Goal: Communication & Community: Answer question/provide support

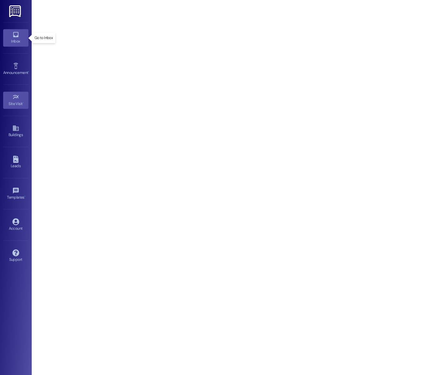
click at [3, 39] on div "Inbox" at bounding box center [16, 41] width 32 height 6
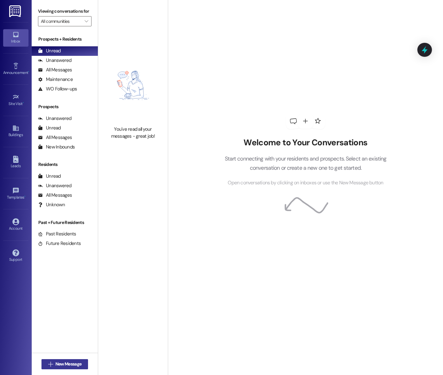
click at [72, 362] on span "New Message" at bounding box center [68, 363] width 26 height 7
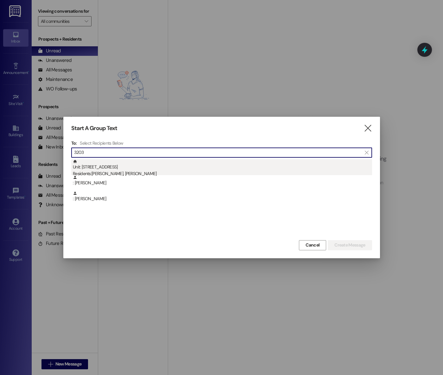
type input "3203"
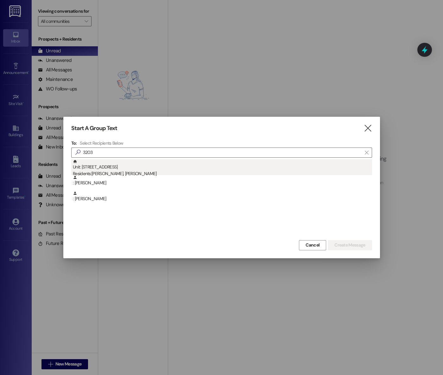
click at [195, 168] on div "Unit: 3203 - A Beacon Place-[GEOGRAPHIC_DATA] Residents: [PERSON_NAME], [PERSON…" at bounding box center [222, 168] width 299 height 18
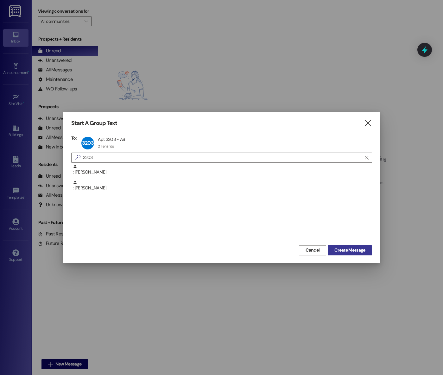
click at [349, 248] on span "Create Message" at bounding box center [350, 250] width 31 height 7
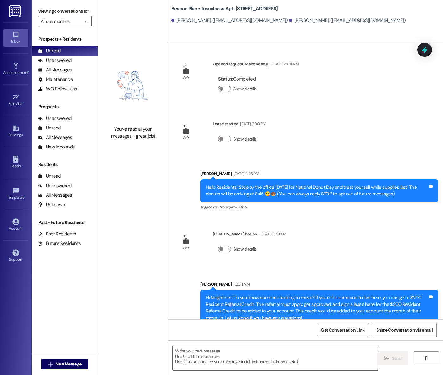
scroll to position [21, 0]
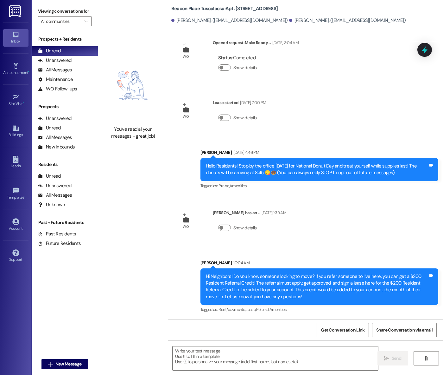
drag, startPoint x: 234, startPoint y: 362, endPoint x: 247, endPoint y: 327, distance: 37.1
click at [234, 362] on textarea at bounding box center [276, 358] width 206 height 24
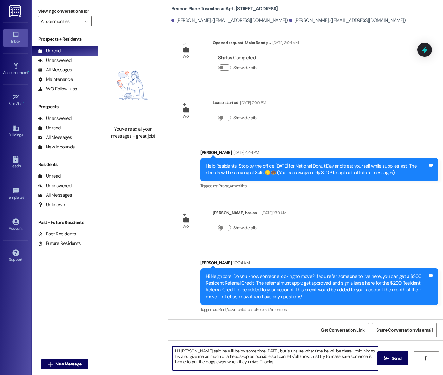
type textarea "Hi! [PERSON_NAME] said he will be by some time [DATE], but is unsure what time …"
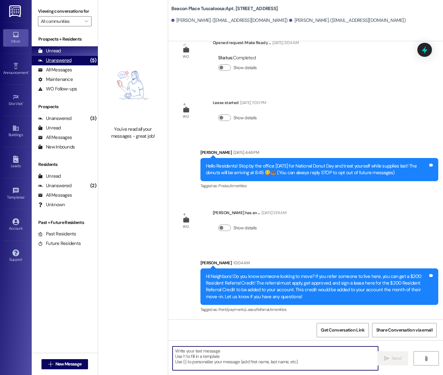
click at [67, 64] on div "Unanswered" at bounding box center [55, 60] width 34 height 7
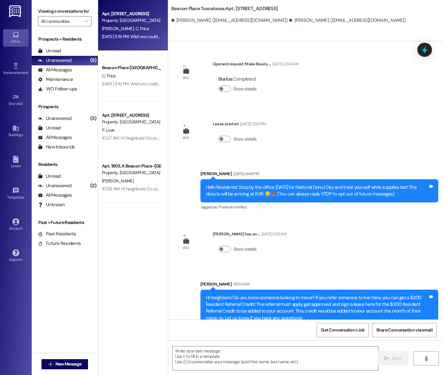
click at [123, 33] on div "[DATE] 5:19 PM: Wish we could make it [DATE] 5:19 PM: Wish we could make it" at bounding box center [131, 37] width 60 height 8
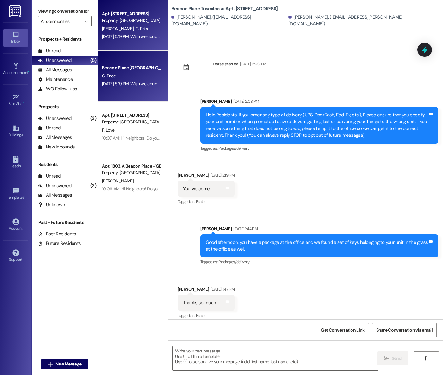
scroll to position [3834, 0]
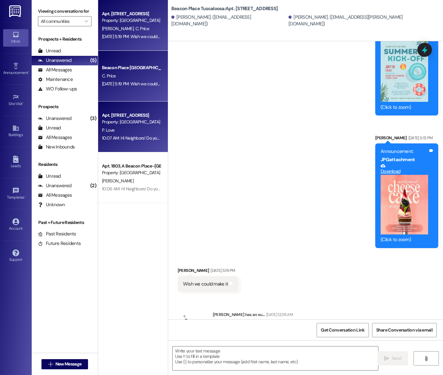
click at [129, 143] on div "Apt. [STREET_ADDRESS] Property: [GEOGRAPHIC_DATA] [GEOGRAPHIC_DATA] P. Love 10:…" at bounding box center [133, 126] width 70 height 51
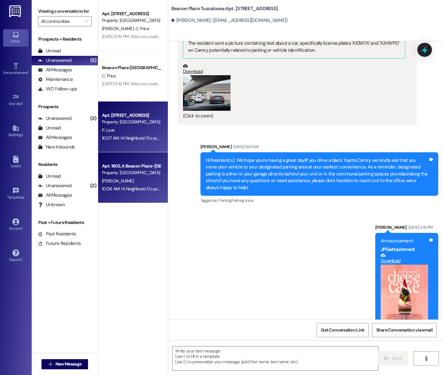
scroll to position [1206, 0]
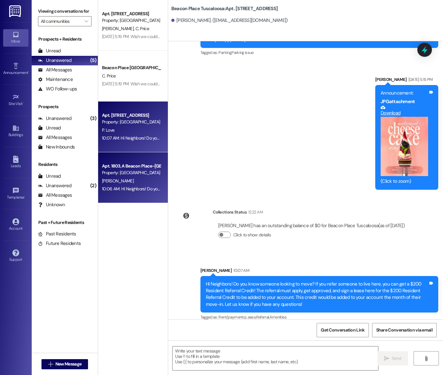
click at [141, 183] on div "[PERSON_NAME]" at bounding box center [131, 181] width 60 height 8
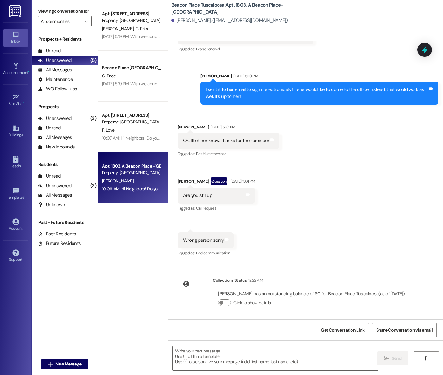
scroll to position [4109, 0]
